Goal: Book appointment/travel/reservation

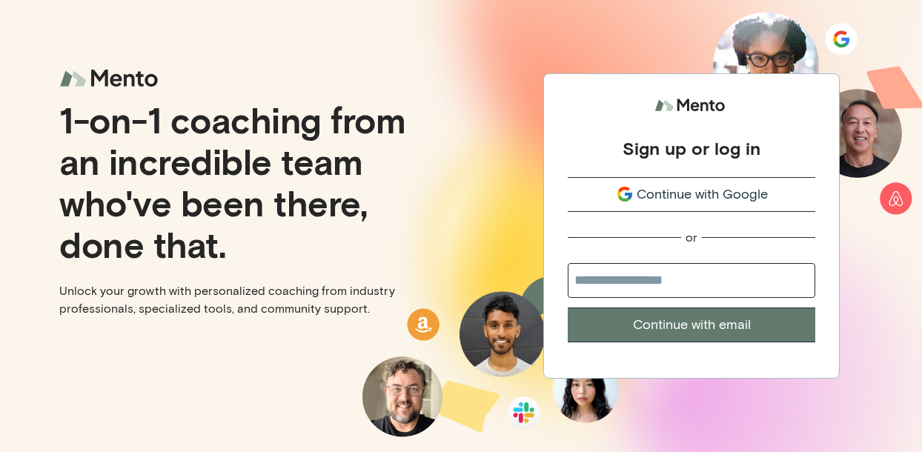
click at [609, 185] on div "Continue with Google" at bounding box center [690, 194] width 247 height 20
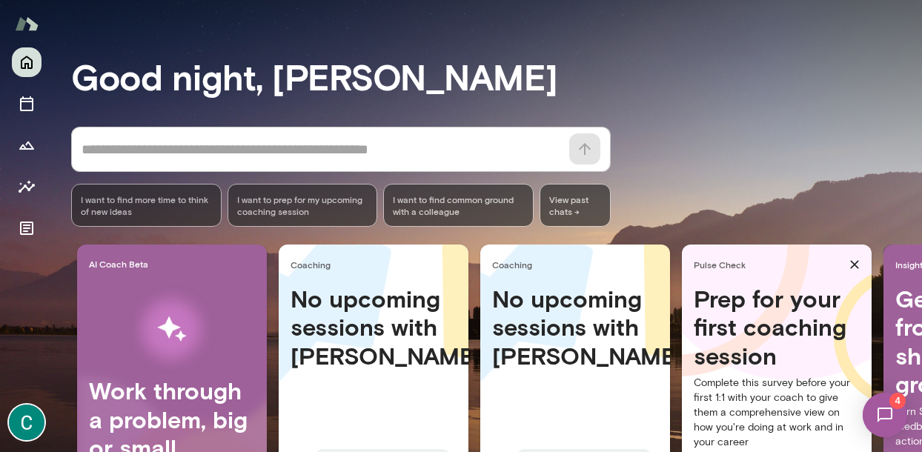
scroll to position [90, 0]
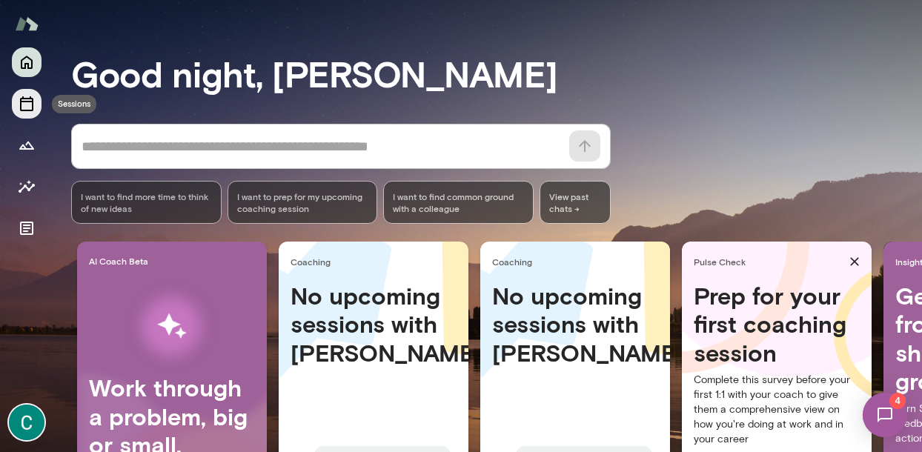
click at [28, 107] on icon "Sessions" at bounding box center [27, 104] width 18 height 18
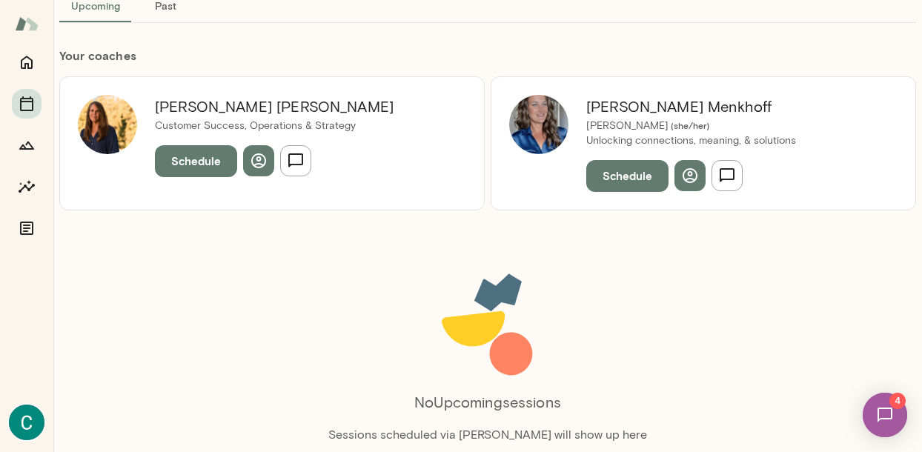
scroll to position [144, 0]
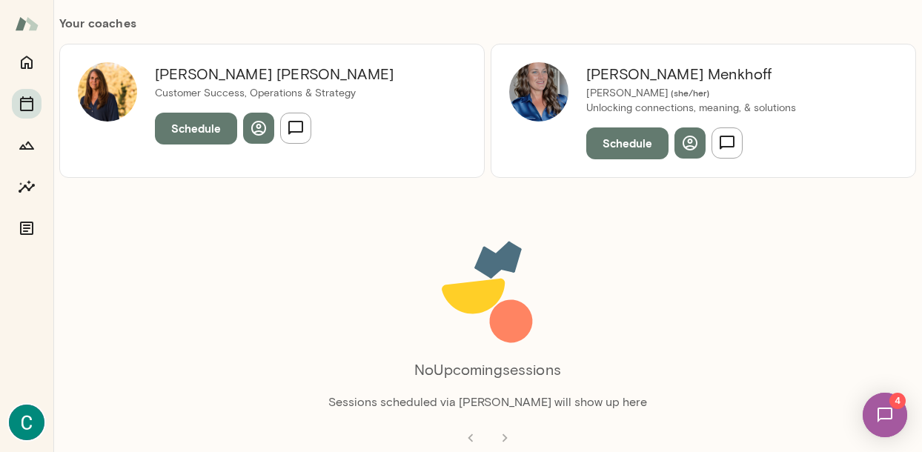
click at [471, 437] on li "pagination navigation" at bounding box center [470, 438] width 34 height 30
click at [503, 438] on li "pagination navigation" at bounding box center [504, 438] width 34 height 30
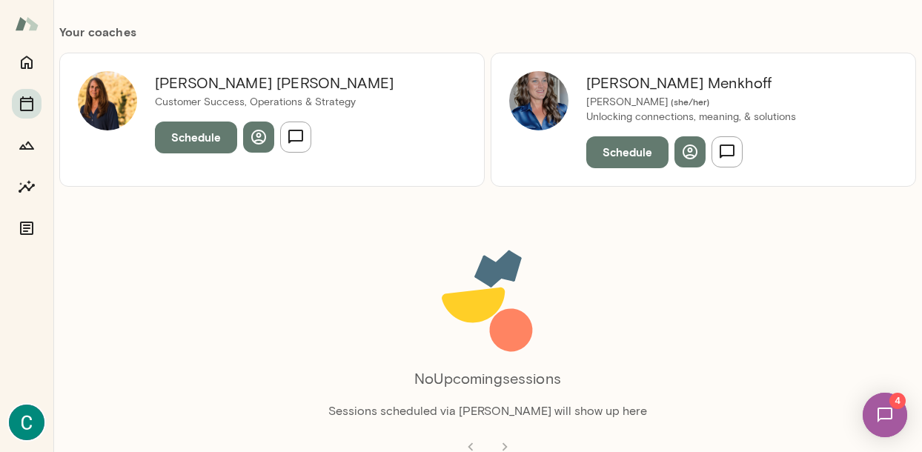
scroll to position [134, 0]
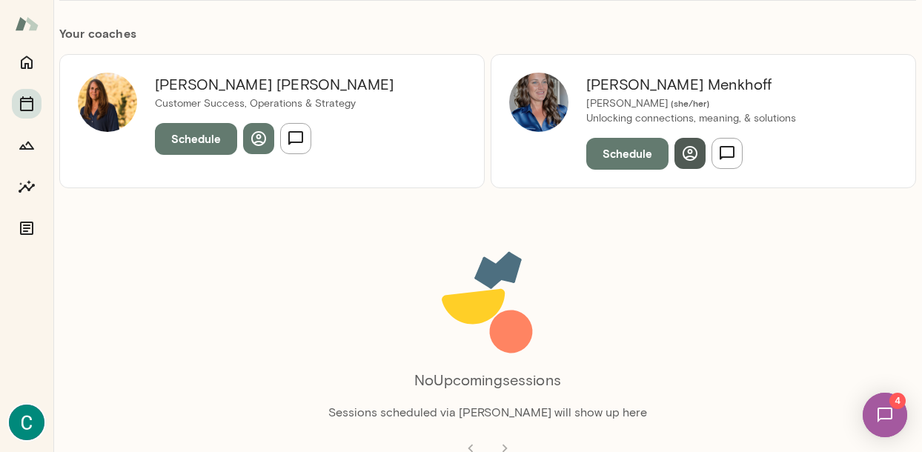
click at [688, 153] on icon "button" at bounding box center [689, 153] width 15 height 15
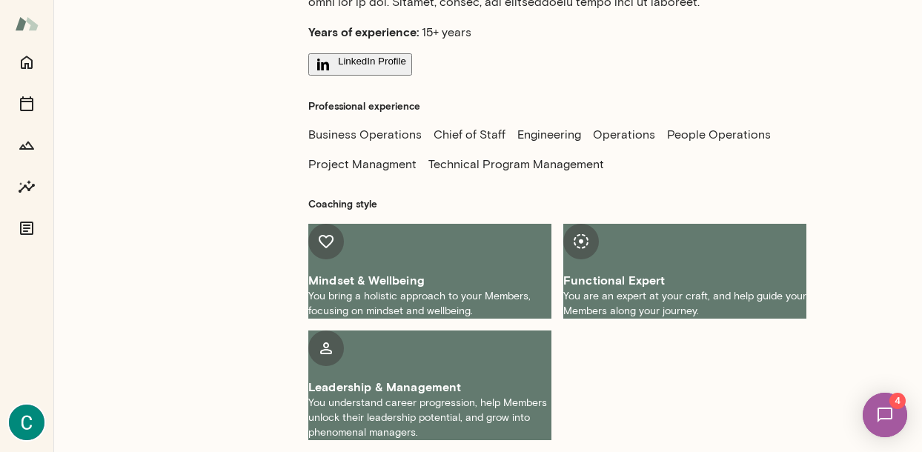
scroll to position [623, 0]
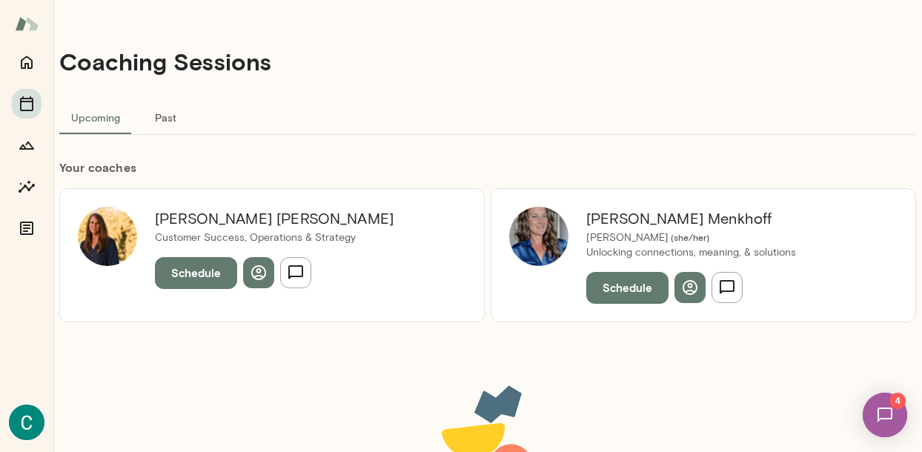
click at [125, 222] on img at bounding box center [107, 236] width 59 height 59
click at [205, 220] on h6 "Sheri DeMario" at bounding box center [274, 219] width 239 height 24
click at [252, 279] on icon "button" at bounding box center [259, 273] width 18 height 18
click at [536, 245] on img at bounding box center [538, 236] width 59 height 59
click at [692, 286] on icon "button" at bounding box center [690, 288] width 18 height 18
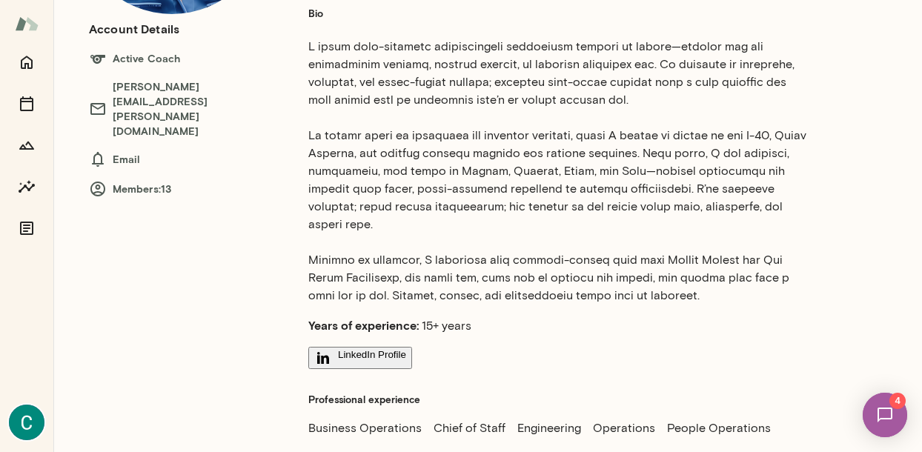
scroll to position [115, 0]
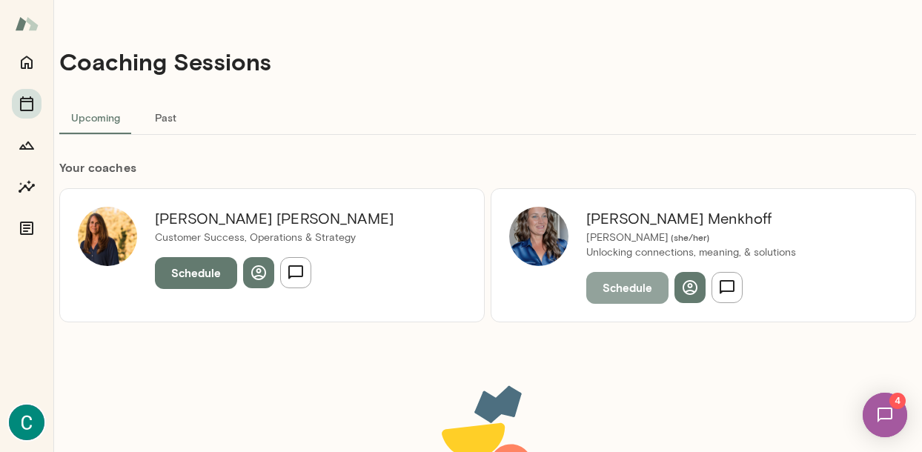
click at [607, 288] on button "Schedule" at bounding box center [627, 287] width 82 height 31
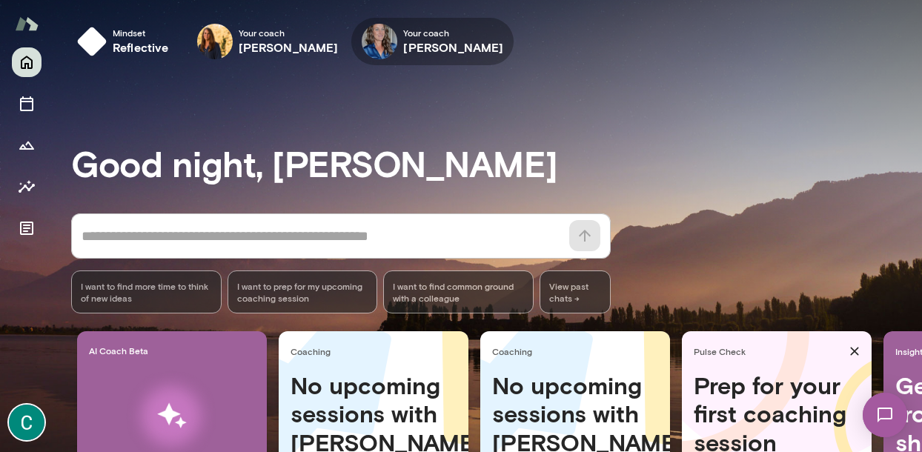
click at [456, 53] on h6 "[PERSON_NAME]" at bounding box center [453, 48] width 100 height 18
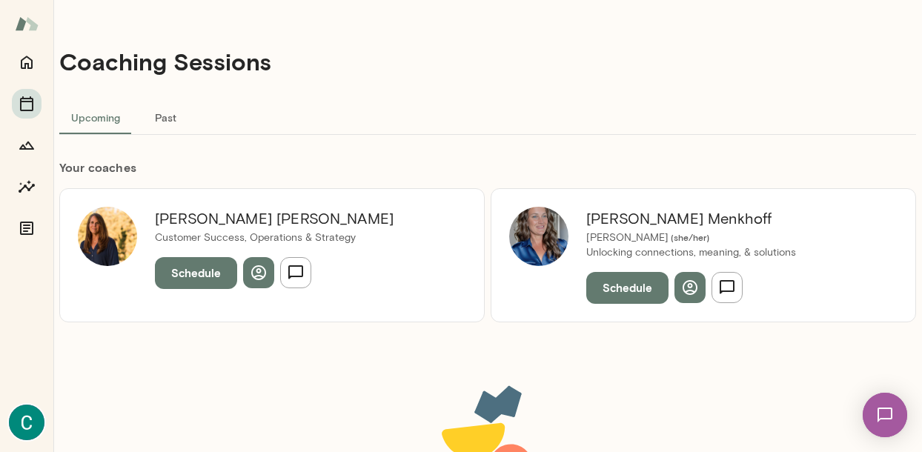
drag, startPoint x: 710, startPoint y: 216, endPoint x: 642, endPoint y: 216, distance: 68.2
click at [642, 216] on h6 "[PERSON_NAME]" at bounding box center [691, 219] width 210 height 24
click at [637, 216] on h6 "[PERSON_NAME]" at bounding box center [691, 219] width 210 height 24
drag, startPoint x: 584, startPoint y: 216, endPoint x: 690, endPoint y: 222, distance: 106.9
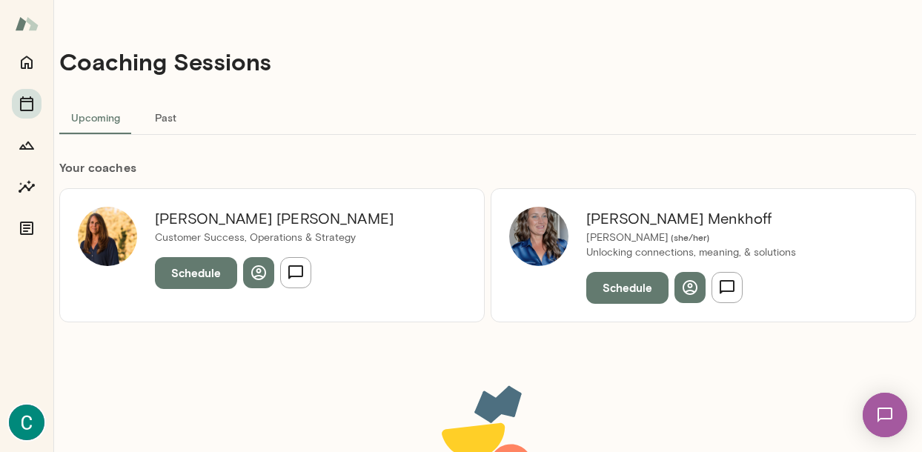
click at [690, 222] on div "[PERSON_NAME] ( she/her ) Unlocking connections, meaning, & solutions Schedule" at bounding box center [690, 255] width 245 height 96
